Goal: Navigation & Orientation: Understand site structure

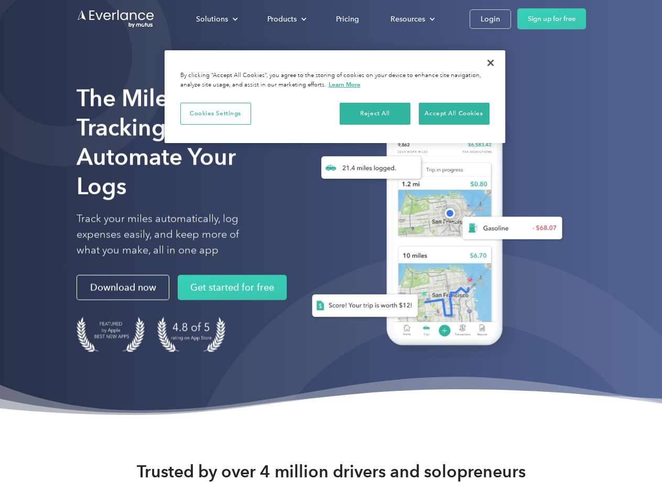
click at [216, 19] on div "Solutions" at bounding box center [212, 19] width 32 height 13
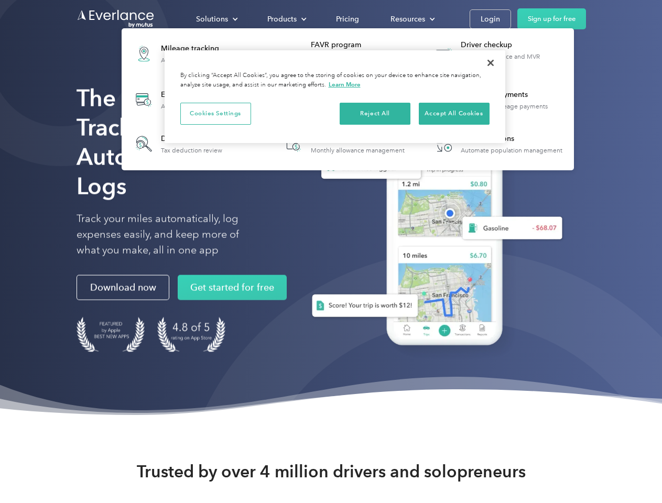
click at [285, 19] on div "Products" at bounding box center [281, 19] width 29 height 13
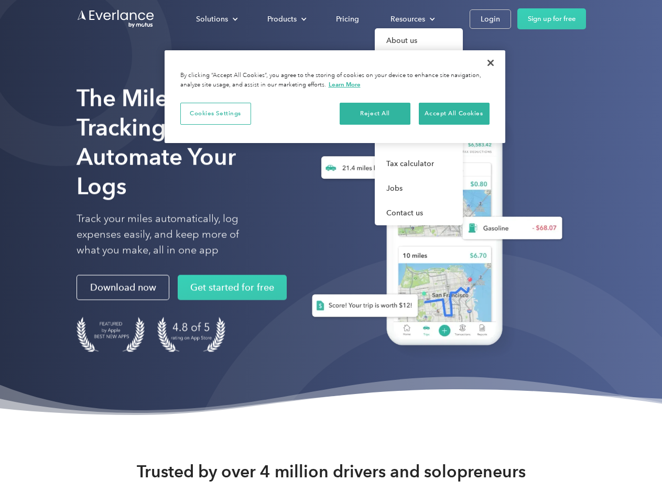
click at [411, 19] on div "Resources" at bounding box center [407, 19] width 35 height 13
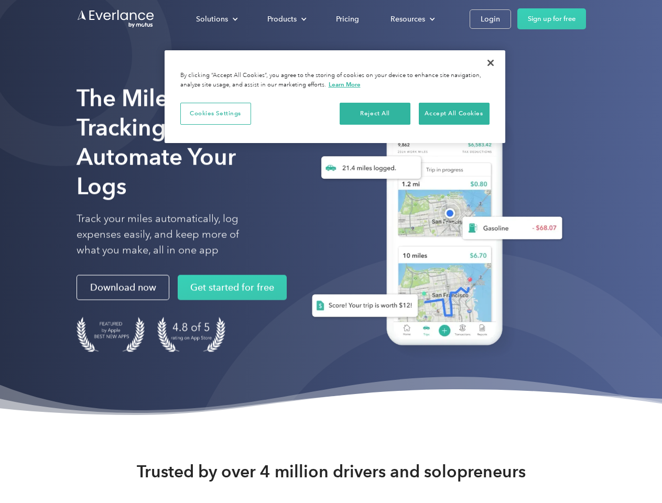
click at [215, 113] on button "Cookies Settings" at bounding box center [215, 114] width 71 height 22
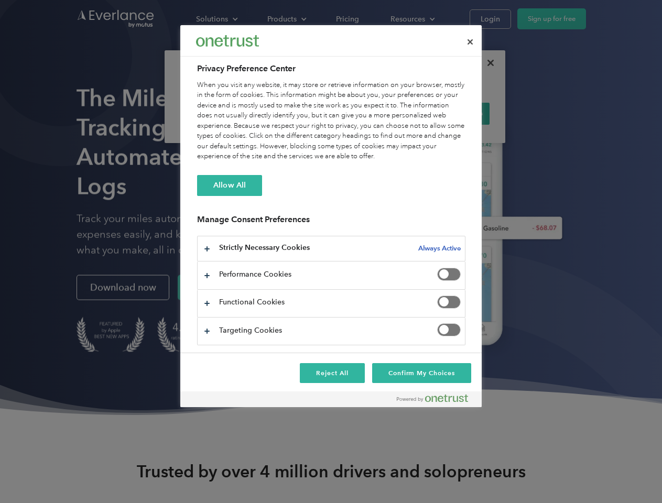
click at [375, 113] on div "When you visit any website, it may store or retrieve information on your browse…" at bounding box center [331, 121] width 268 height 82
click at [454, 113] on div "When you visit any website, it may store or retrieve information on your browse…" at bounding box center [331, 121] width 268 height 82
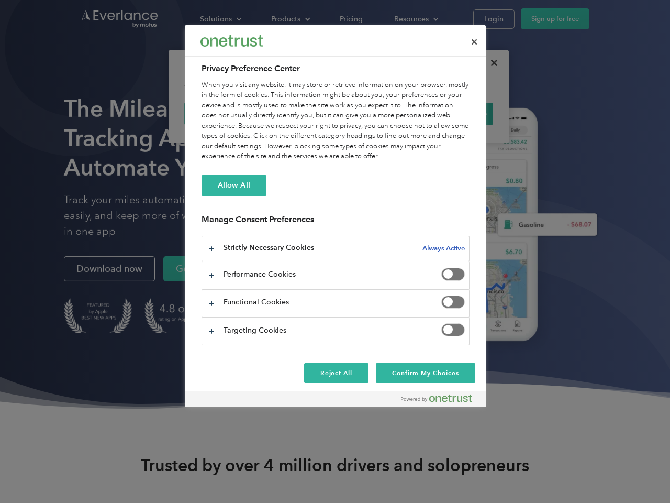
click at [490, 63] on div at bounding box center [335, 251] width 670 height 503
